Goal: Transaction & Acquisition: Subscribe to service/newsletter

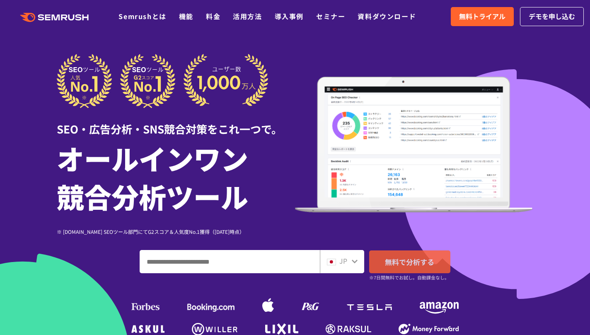
click at [413, 267] on span "無料で分析する" at bounding box center [409, 262] width 49 height 10
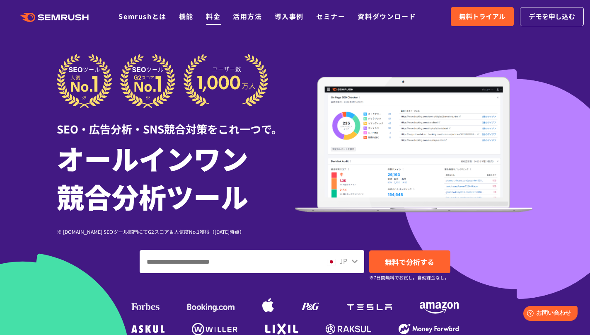
click at [209, 15] on link "料金" at bounding box center [213, 16] width 15 height 10
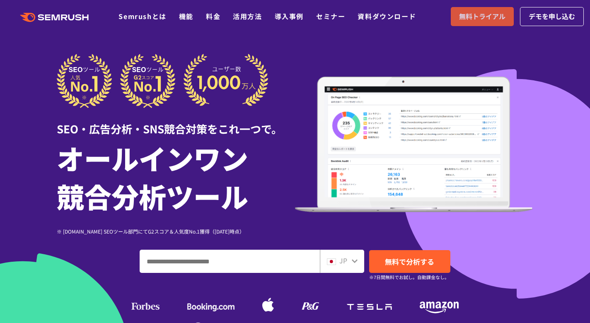
click at [478, 14] on span "無料トライアル" at bounding box center [482, 16] width 46 height 11
click at [63, 16] on icon at bounding box center [65, 18] width 6 height 6
click at [213, 15] on link "料金" at bounding box center [213, 16] width 15 height 10
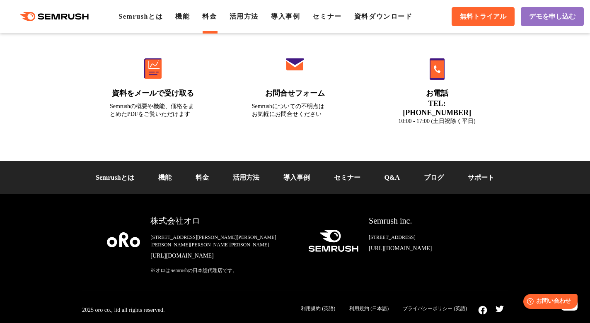
scroll to position [2909, 0]
click at [134, 174] on link "Semrushとは" at bounding box center [115, 177] width 38 height 7
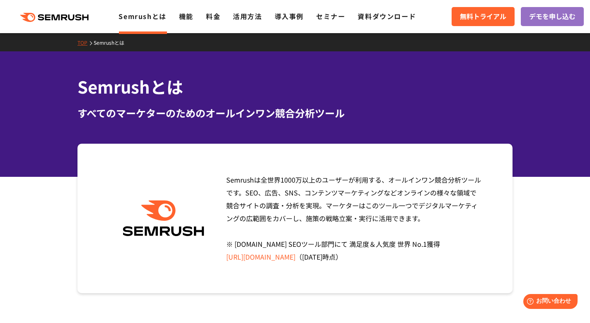
click at [270, 258] on link "https://www.g2.com/categories/seo-tools" at bounding box center [260, 257] width 69 height 10
